Goal: Find specific page/section: Find specific page/section

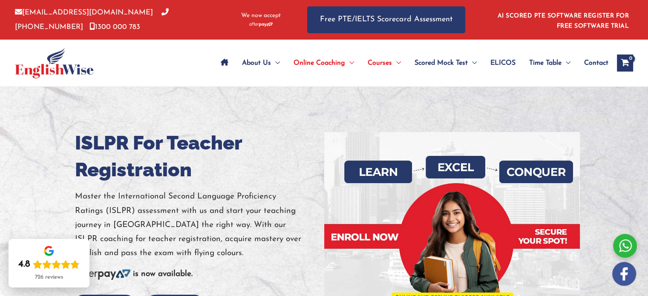
click at [598, 64] on span "Contact" at bounding box center [596, 63] width 24 height 30
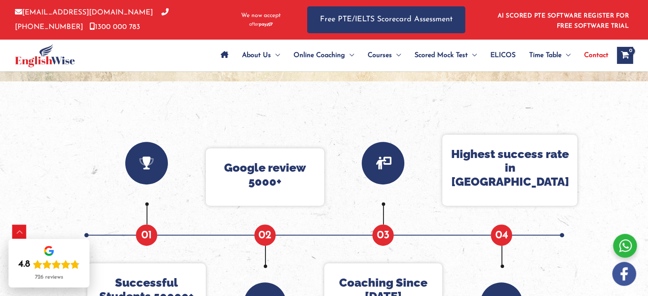
scroll to position [383, 0]
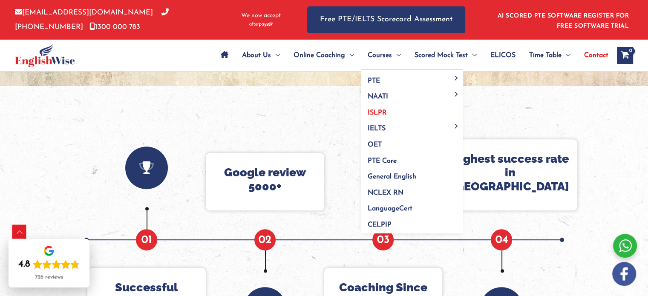
click at [373, 112] on span "ISLPR" at bounding box center [377, 112] width 19 height 7
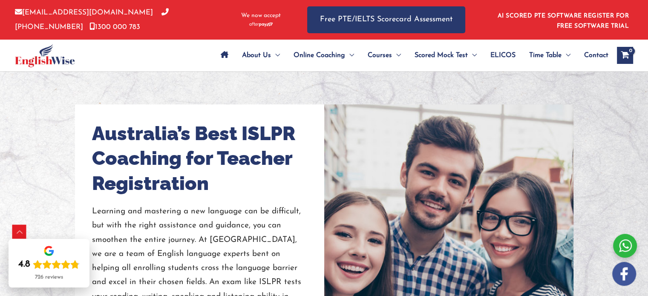
scroll to position [682, 0]
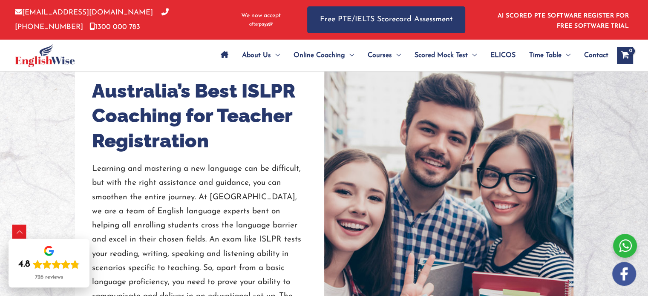
click at [628, 248] on div at bounding box center [625, 246] width 24 height 24
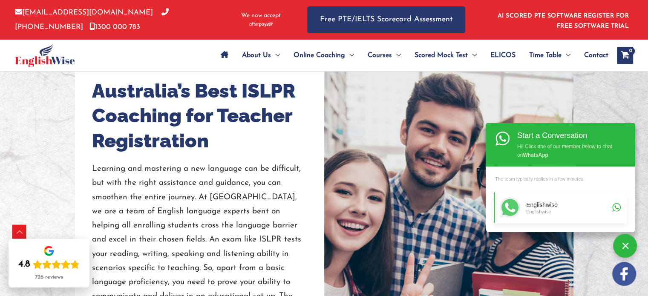
click at [551, 203] on div "Englishwise" at bounding box center [567, 204] width 83 height 7
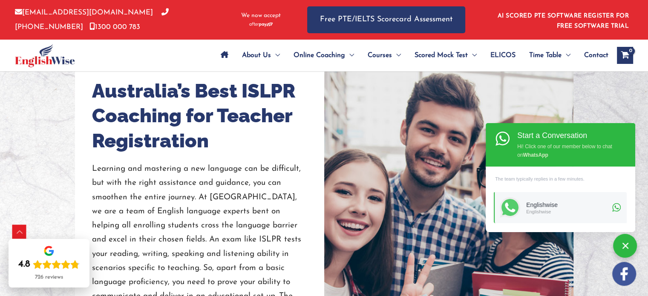
click at [630, 96] on div at bounding box center [324, 271] width 648 height 504
